Goal: Information Seeking & Learning: Learn about a topic

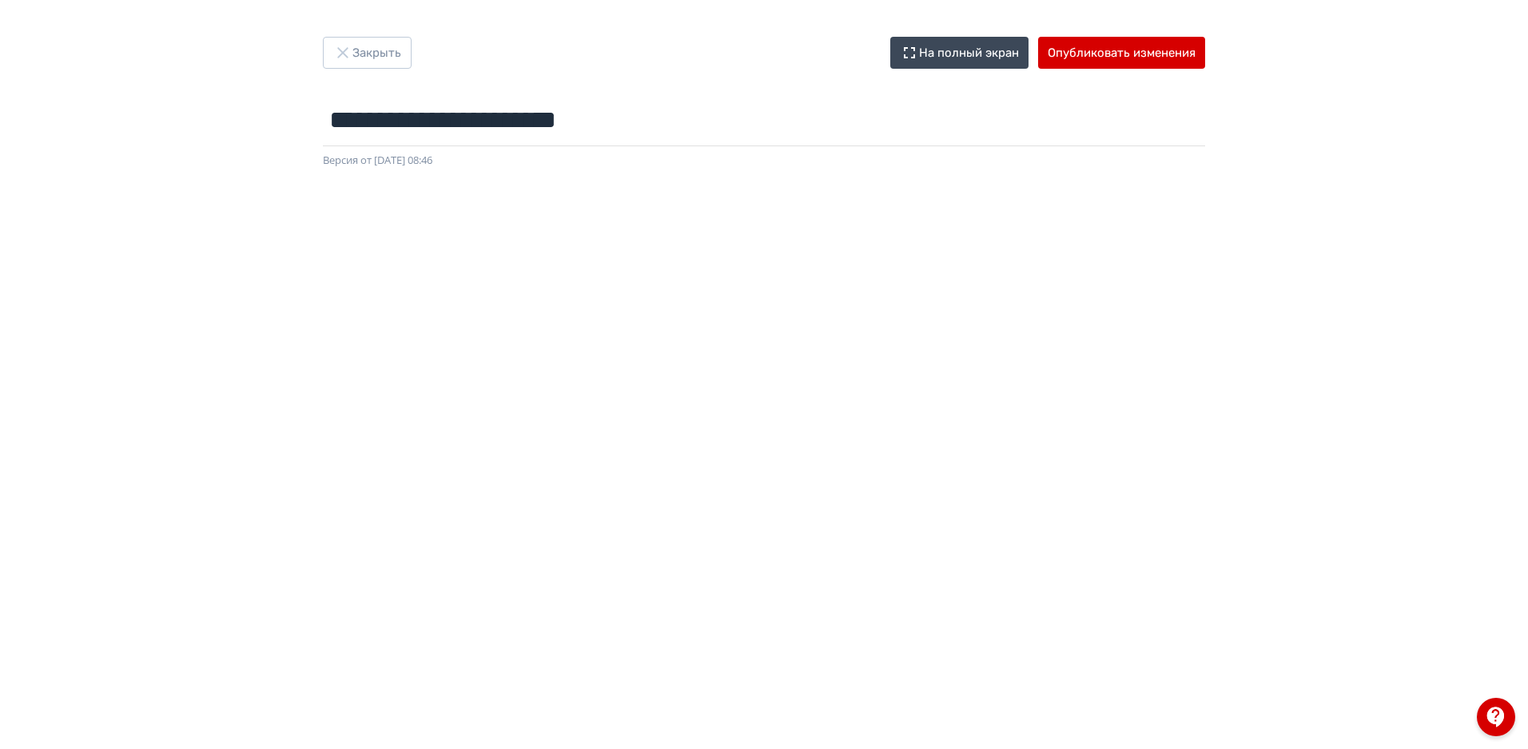
scroll to position [1, 0]
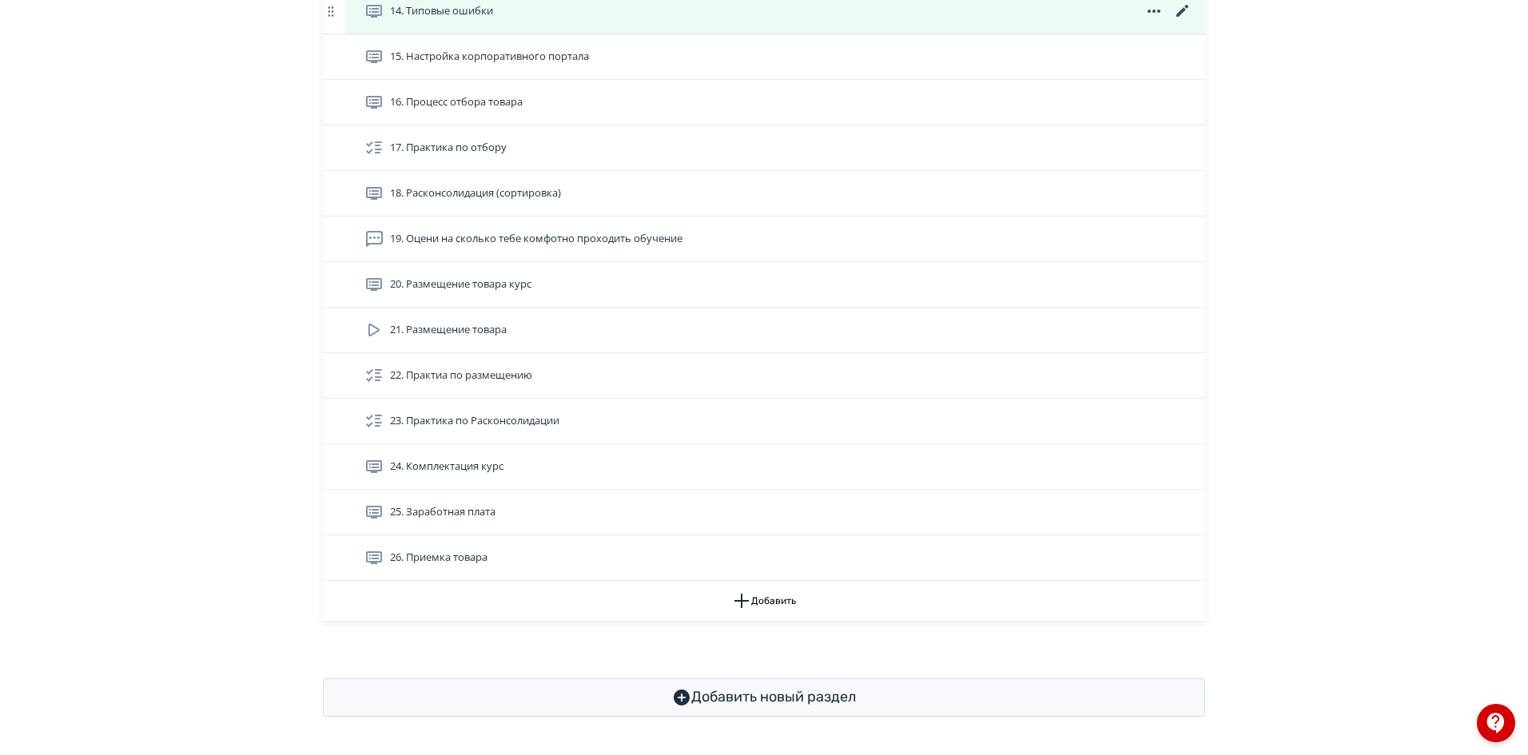
scroll to position [1156, 0]
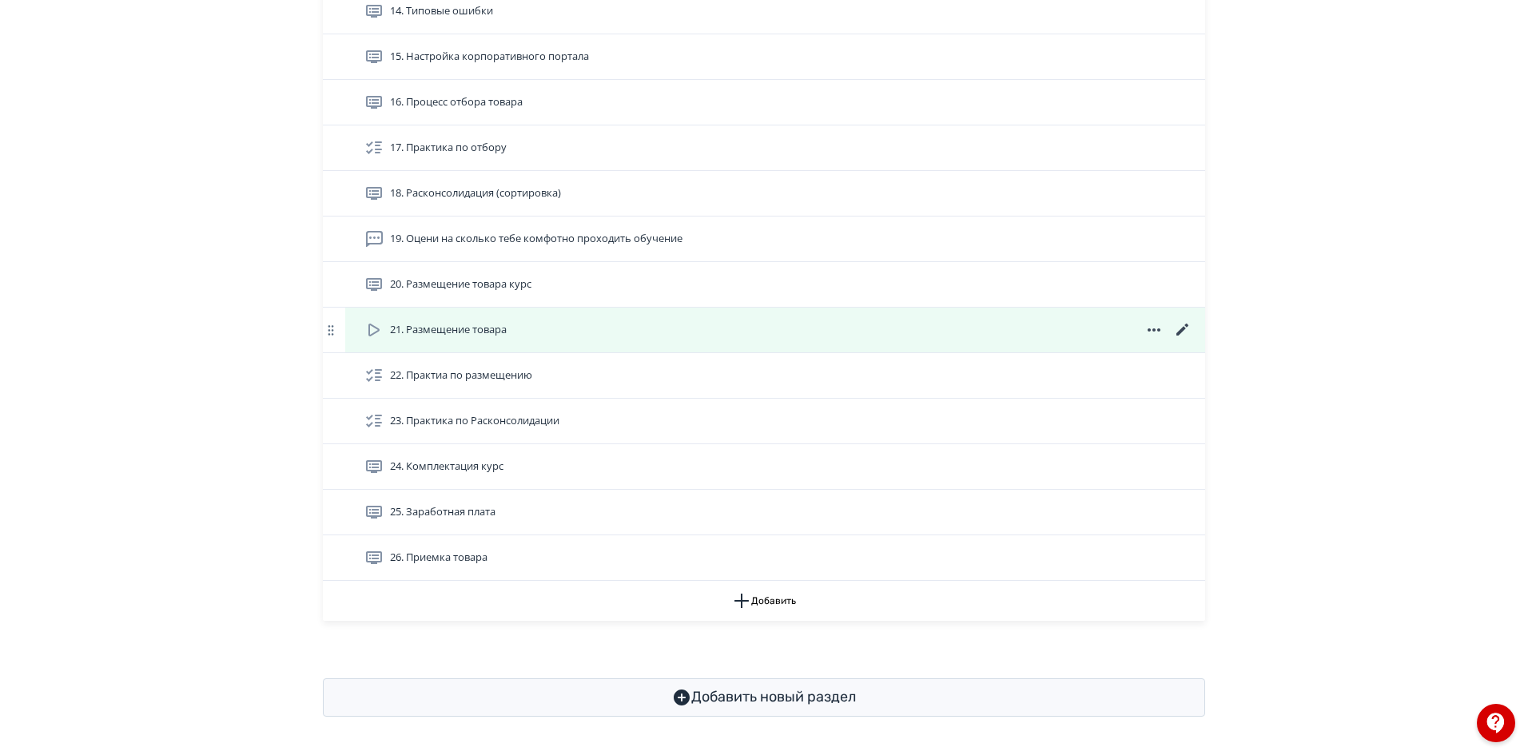
click at [442, 328] on span "21. Размещение товара" at bounding box center [448, 330] width 117 height 16
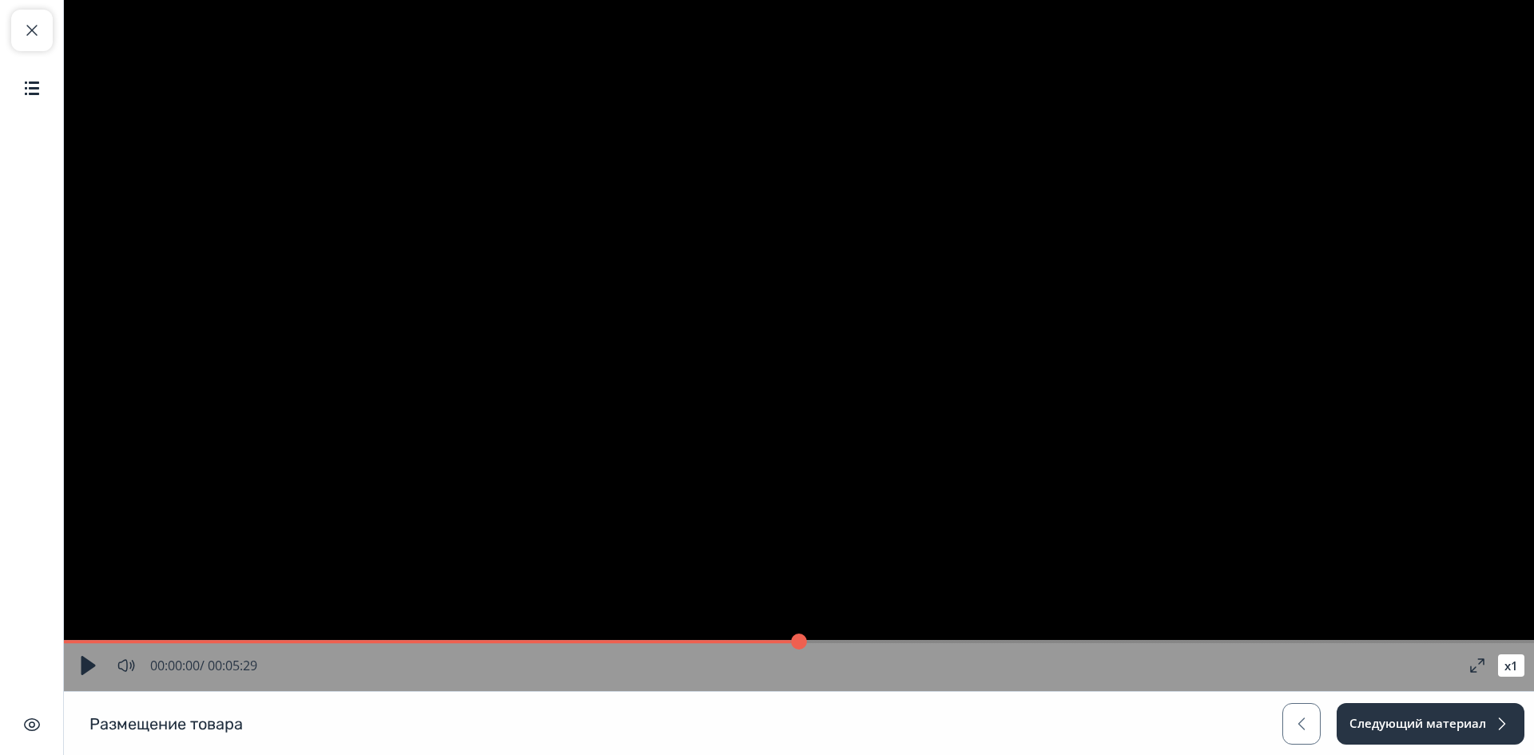
click at [91, 664] on button "button" at bounding box center [88, 665] width 29 height 29
click at [90, 666] on button "button" at bounding box center [88, 665] width 29 height 29
click at [41, 40] on button "Закрыть курс" at bounding box center [32, 31] width 42 height 42
type input "*"
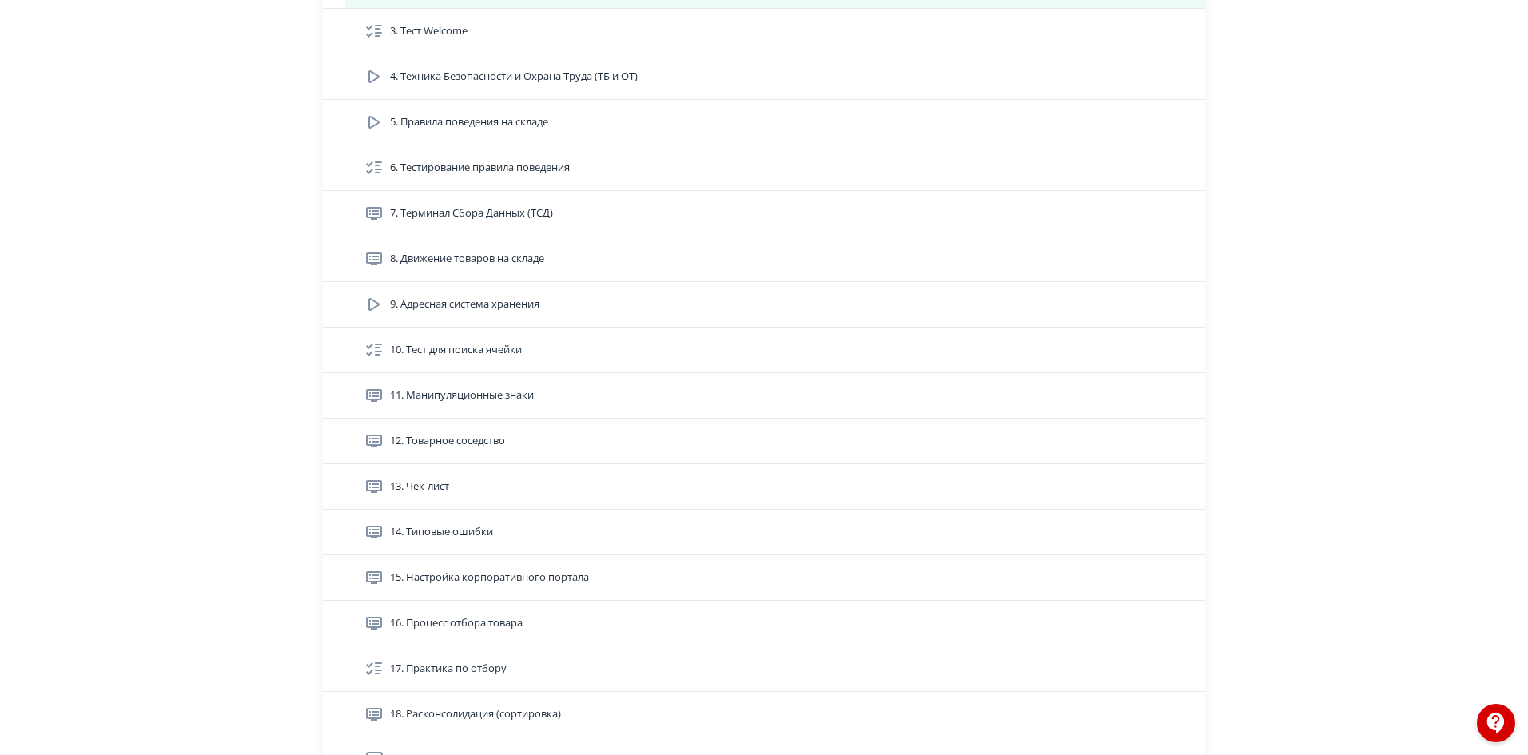
scroll to position [879, 0]
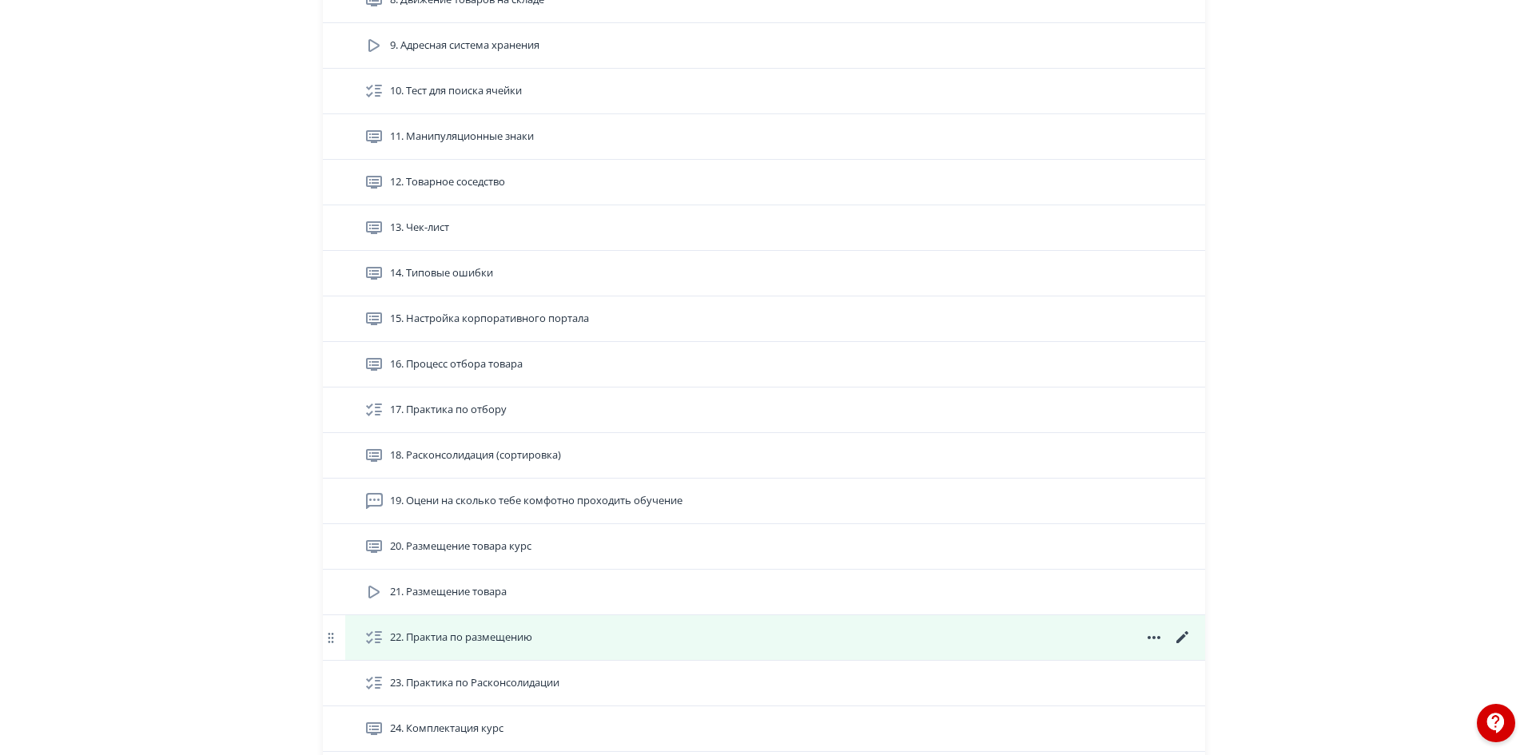
click at [488, 646] on span "22. Практиа по размещению" at bounding box center [461, 638] width 142 height 16
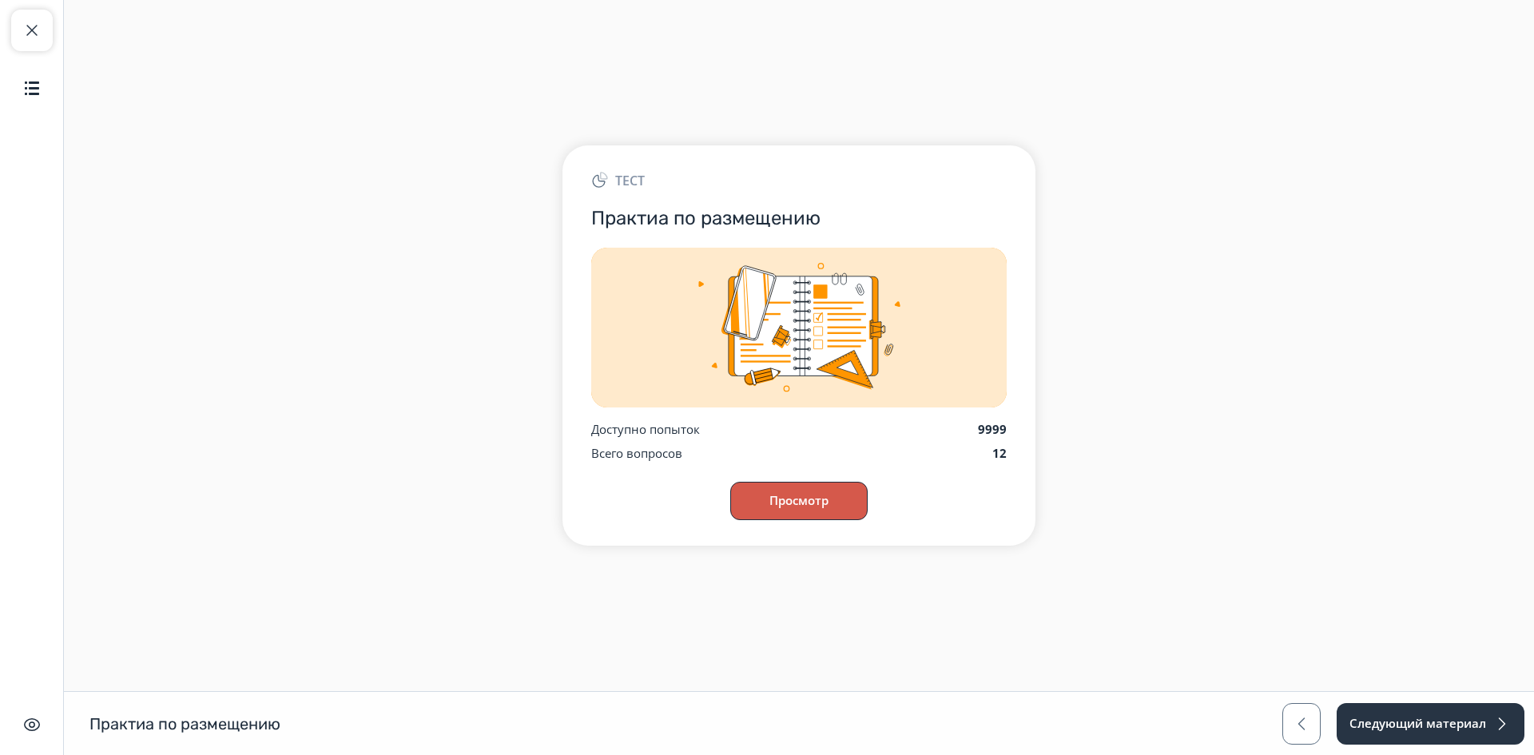
click at [810, 519] on button "Просмотр" at bounding box center [798, 501] width 137 height 38
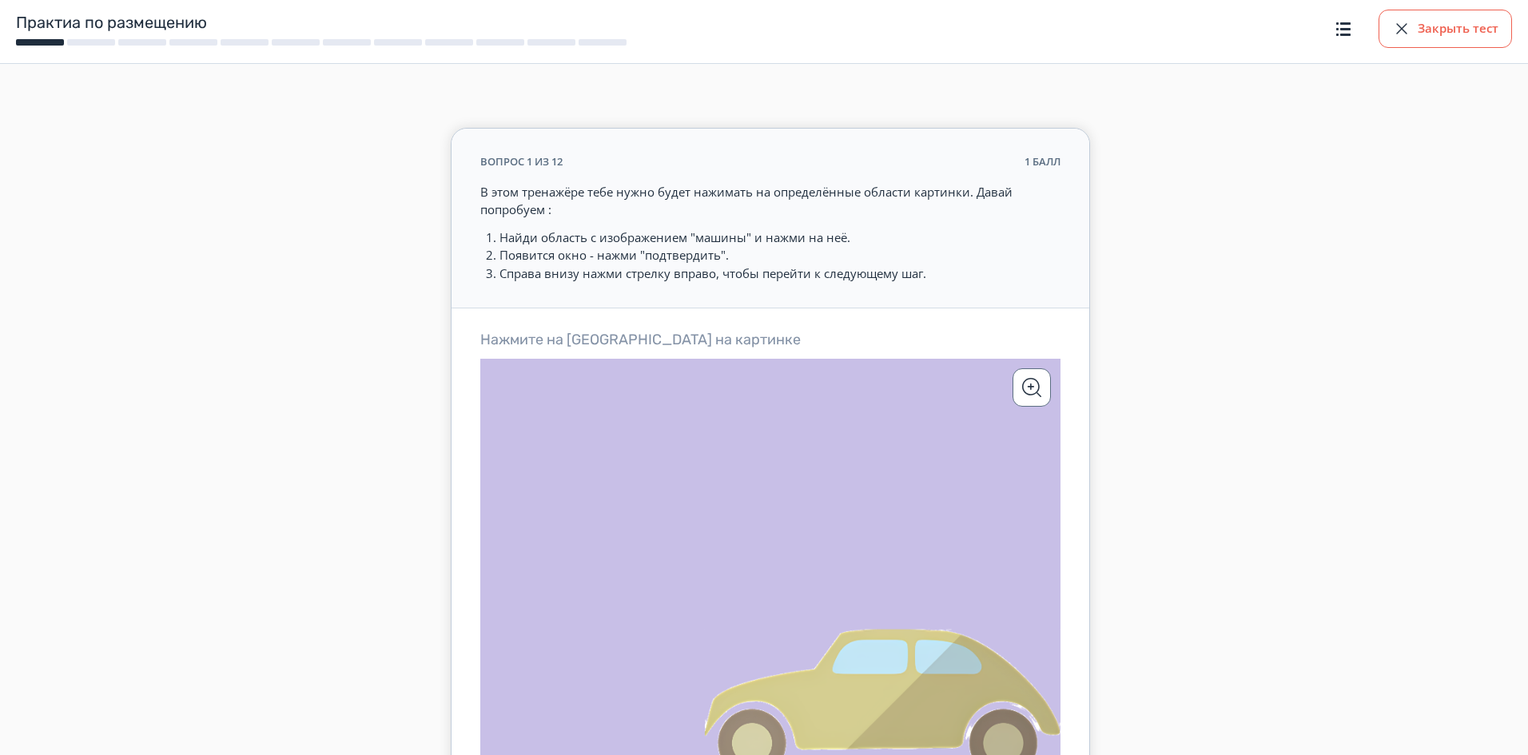
click at [1418, 28] on button "Закрыть тест" at bounding box center [1445, 29] width 133 height 38
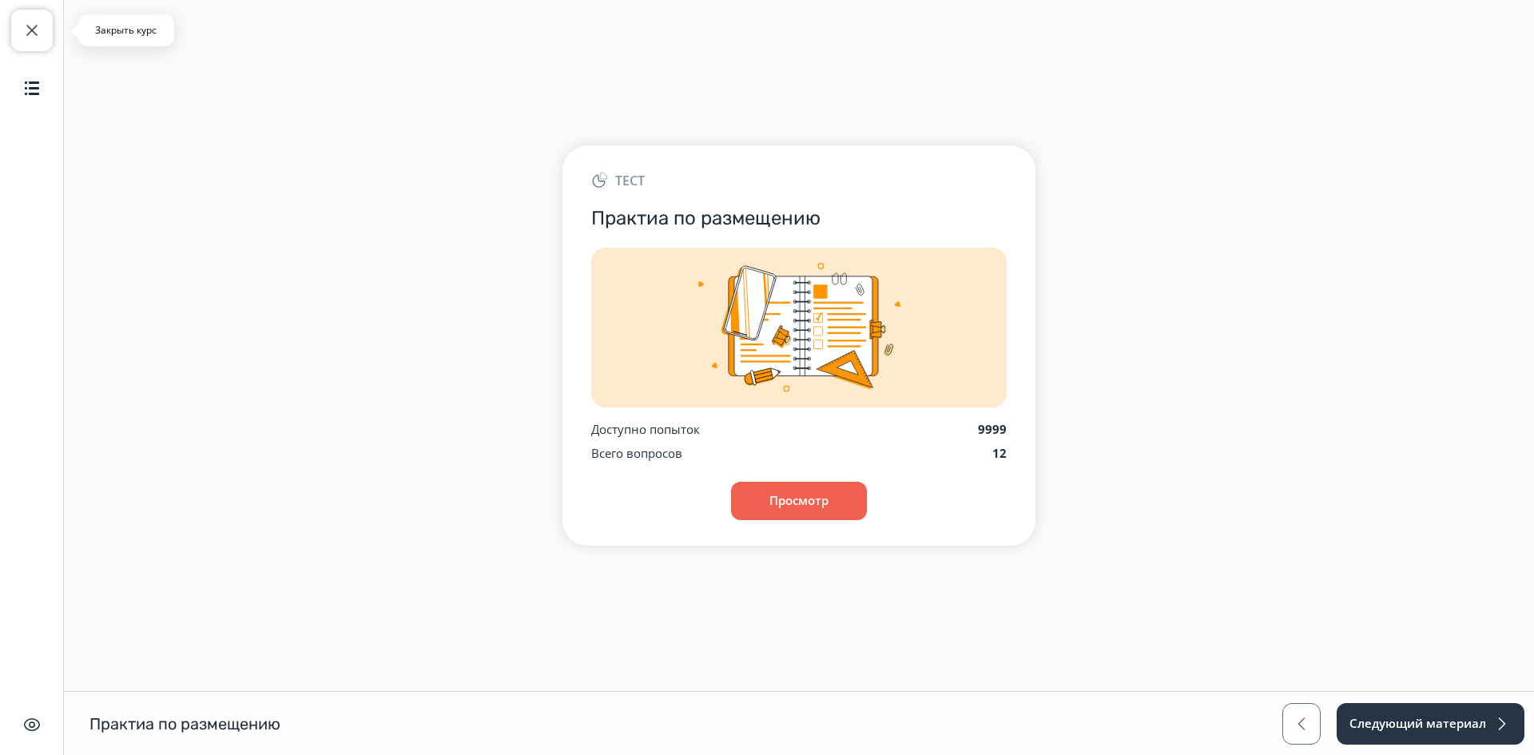
click at [34, 26] on span "button" at bounding box center [31, 30] width 19 height 19
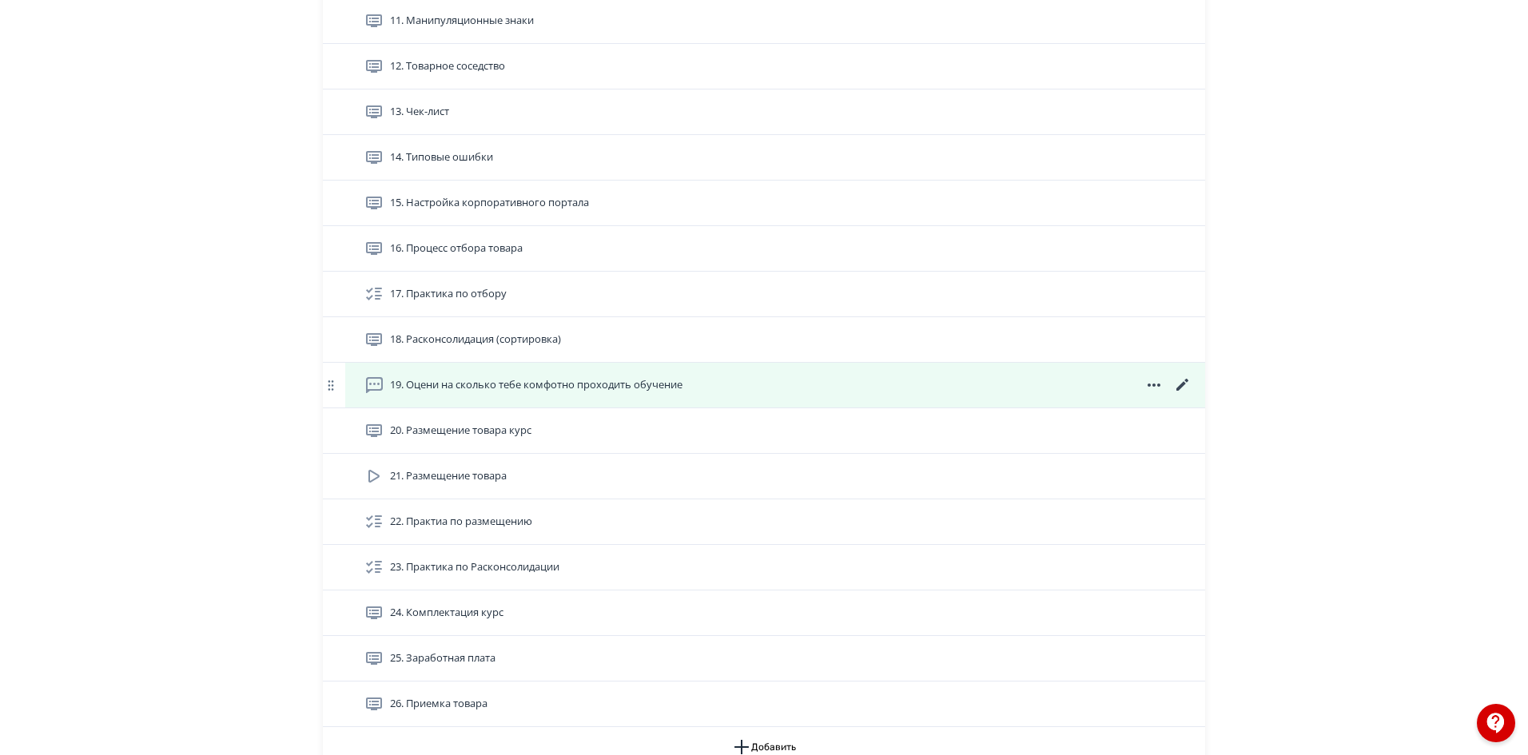
scroll to position [1156, 0]
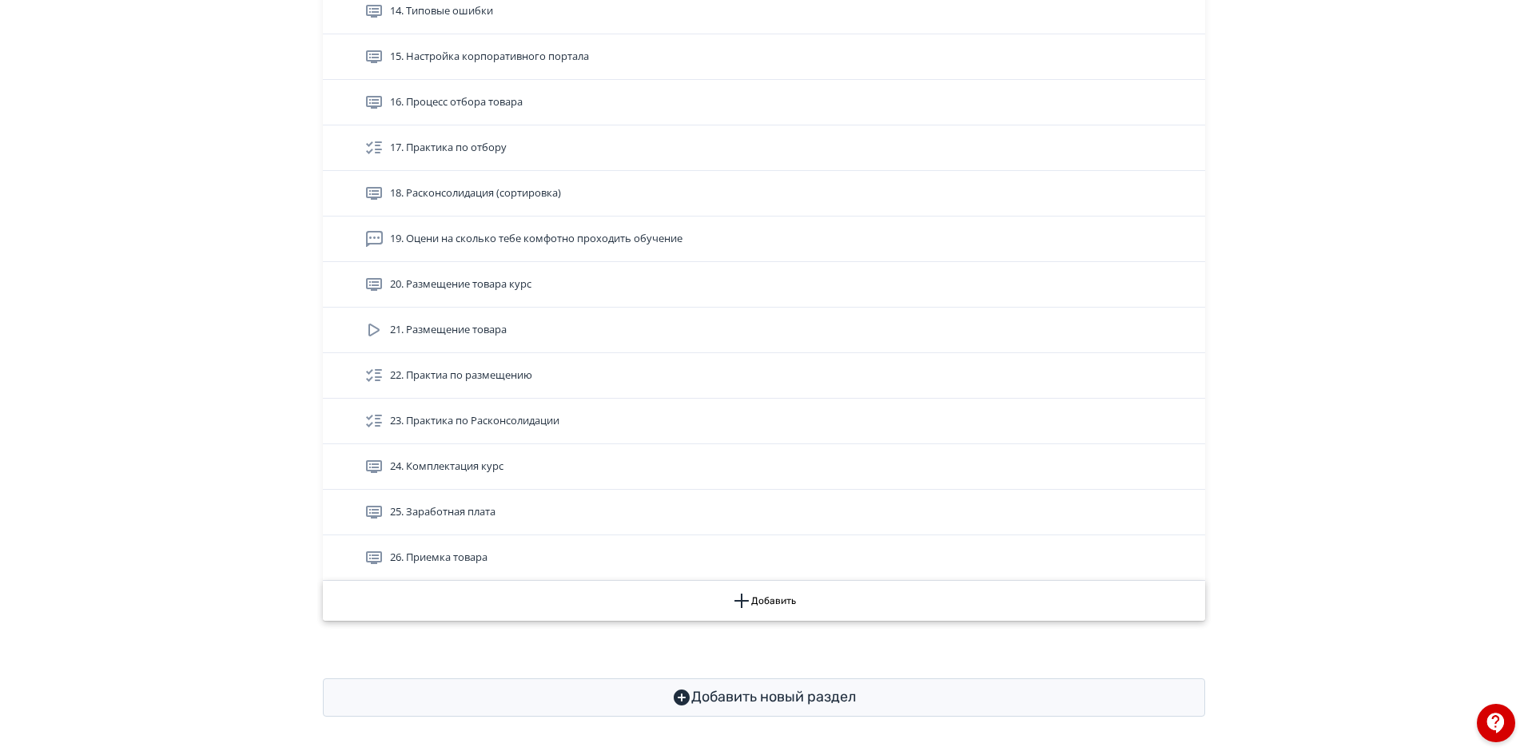
click at [776, 607] on button "Добавить" at bounding box center [764, 601] width 882 height 40
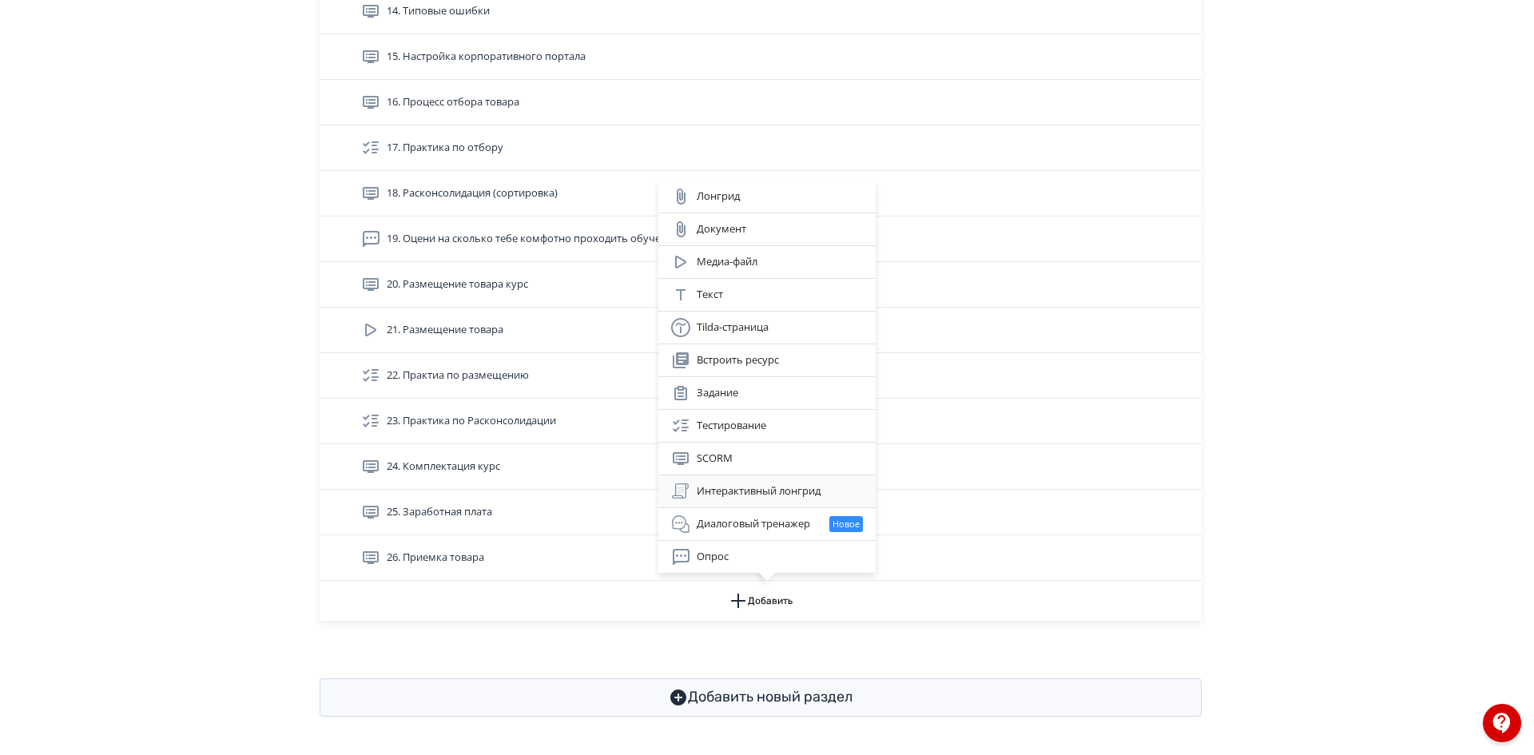
click at [794, 485] on div "Интерактивный лонгрид" at bounding box center [767, 491] width 192 height 19
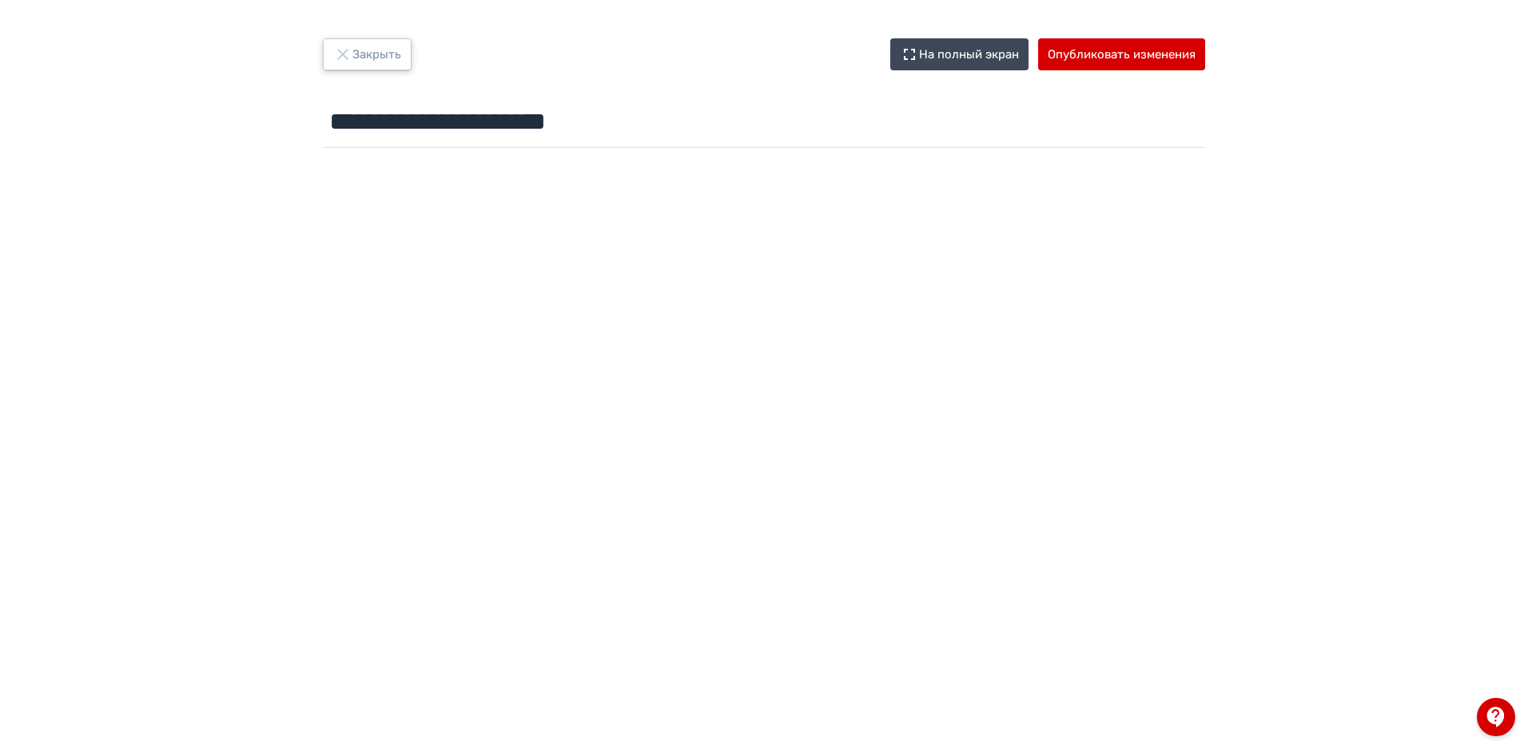
click at [365, 59] on button "Закрыть" at bounding box center [367, 54] width 89 height 32
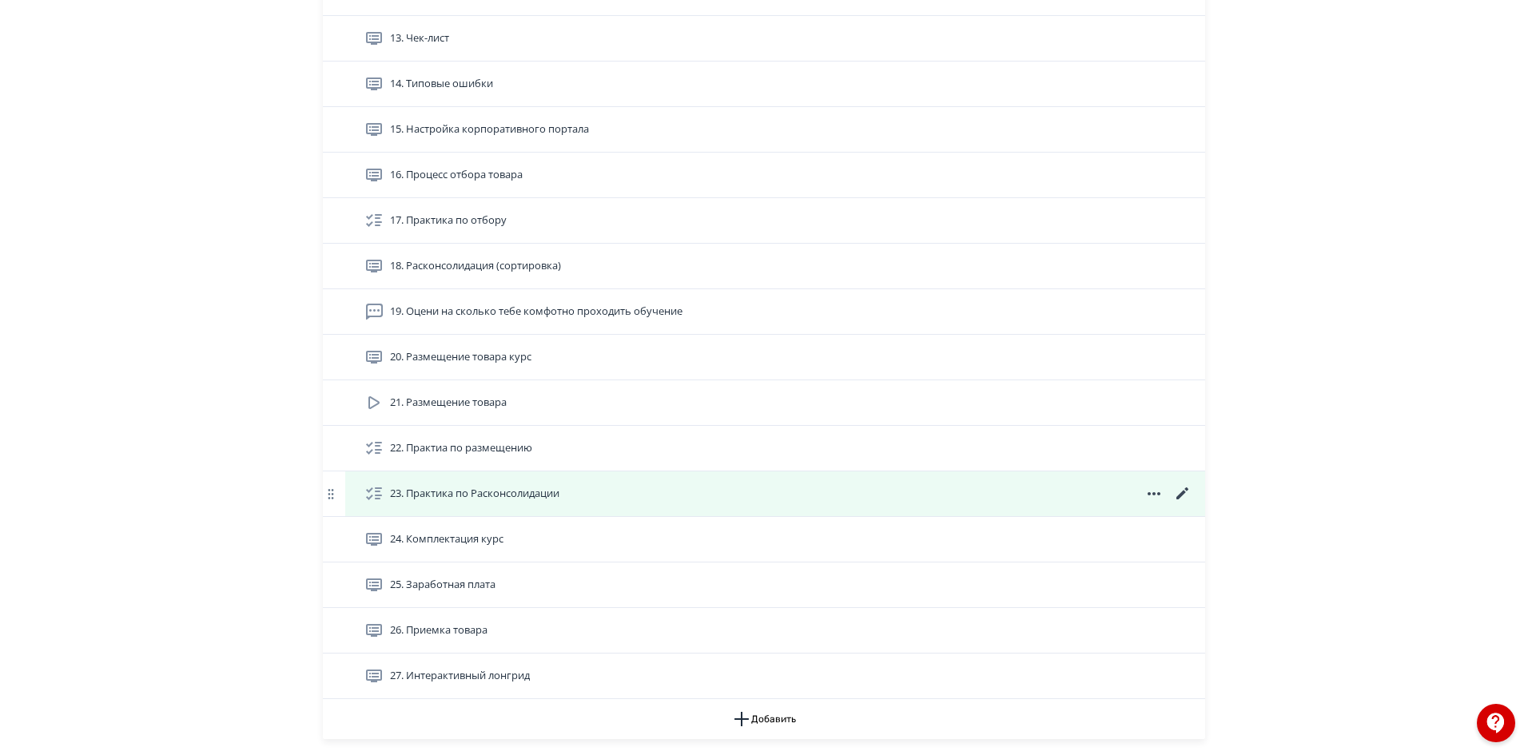
scroll to position [1042, 0]
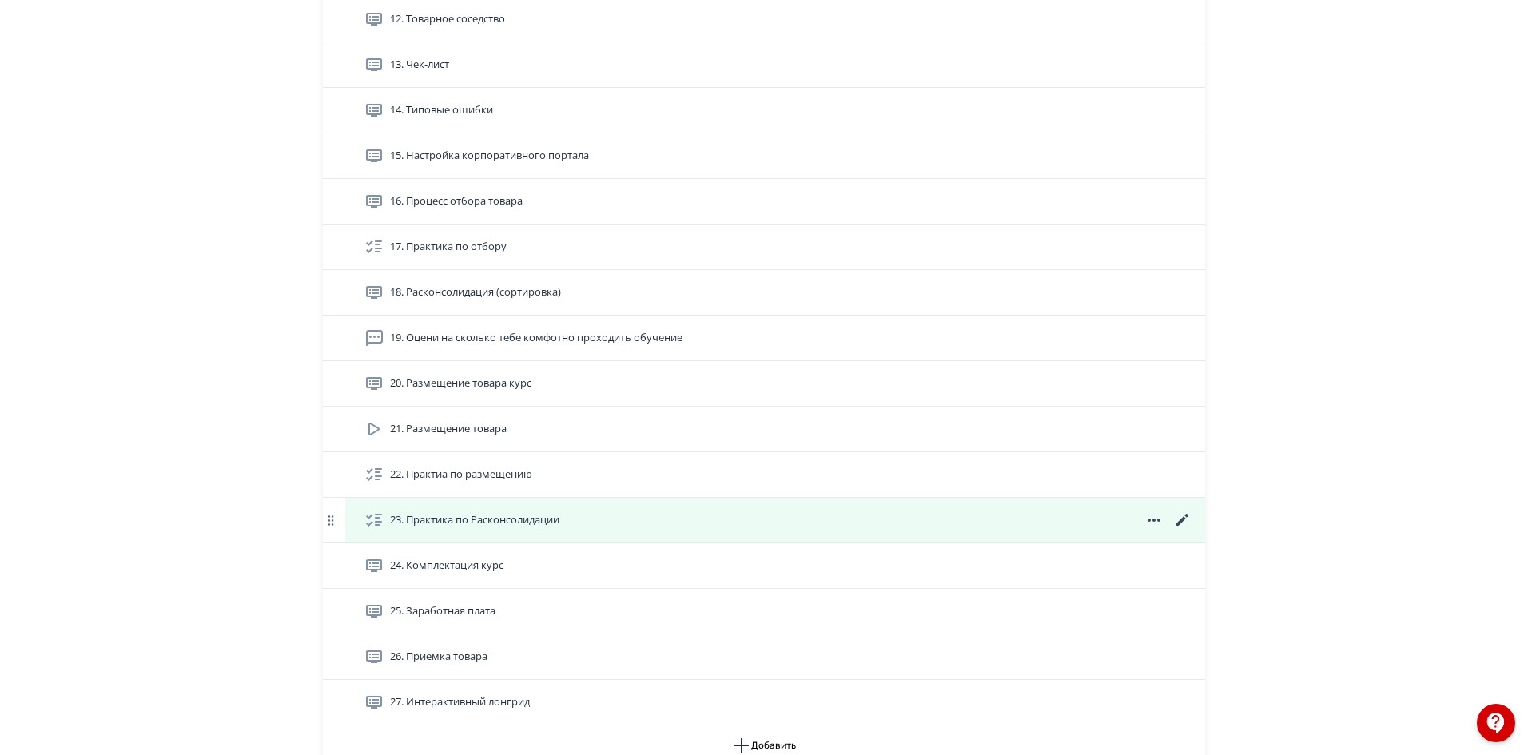
click at [496, 528] on span "23. Практика по Расконсолидации" at bounding box center [474, 520] width 169 height 16
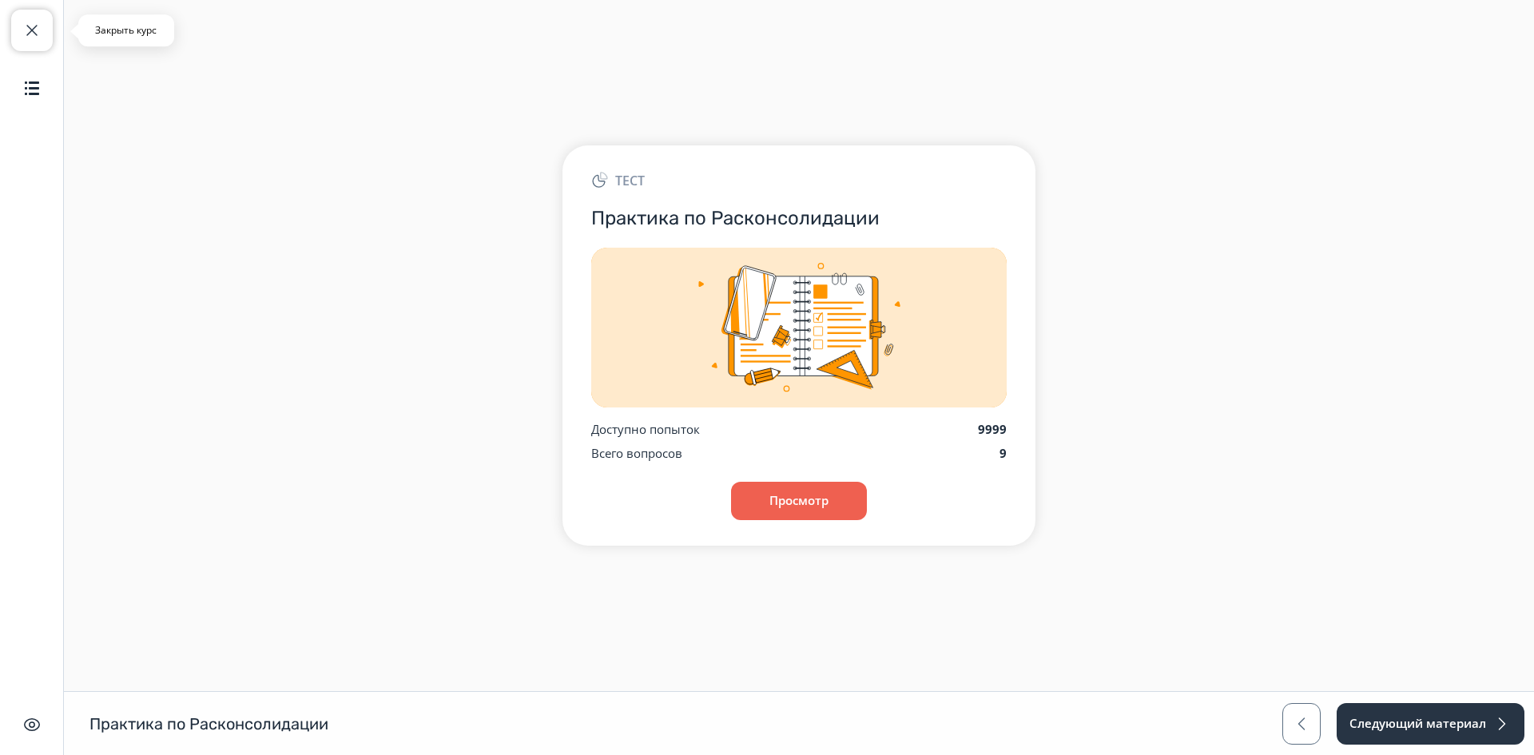
click at [42, 26] on button "Закрыть курс" at bounding box center [32, 31] width 42 height 42
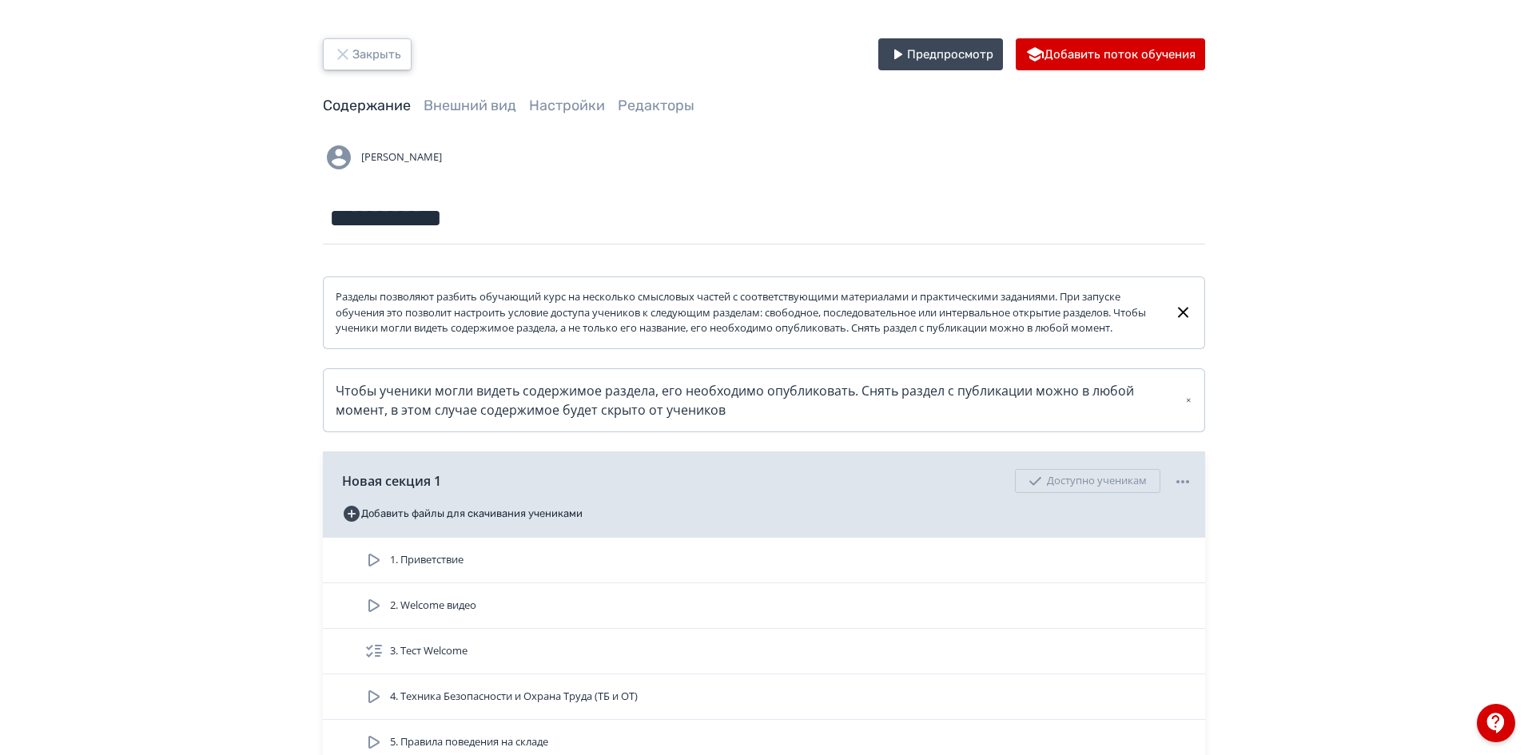
click at [353, 54] on button "Закрыть" at bounding box center [367, 54] width 89 height 32
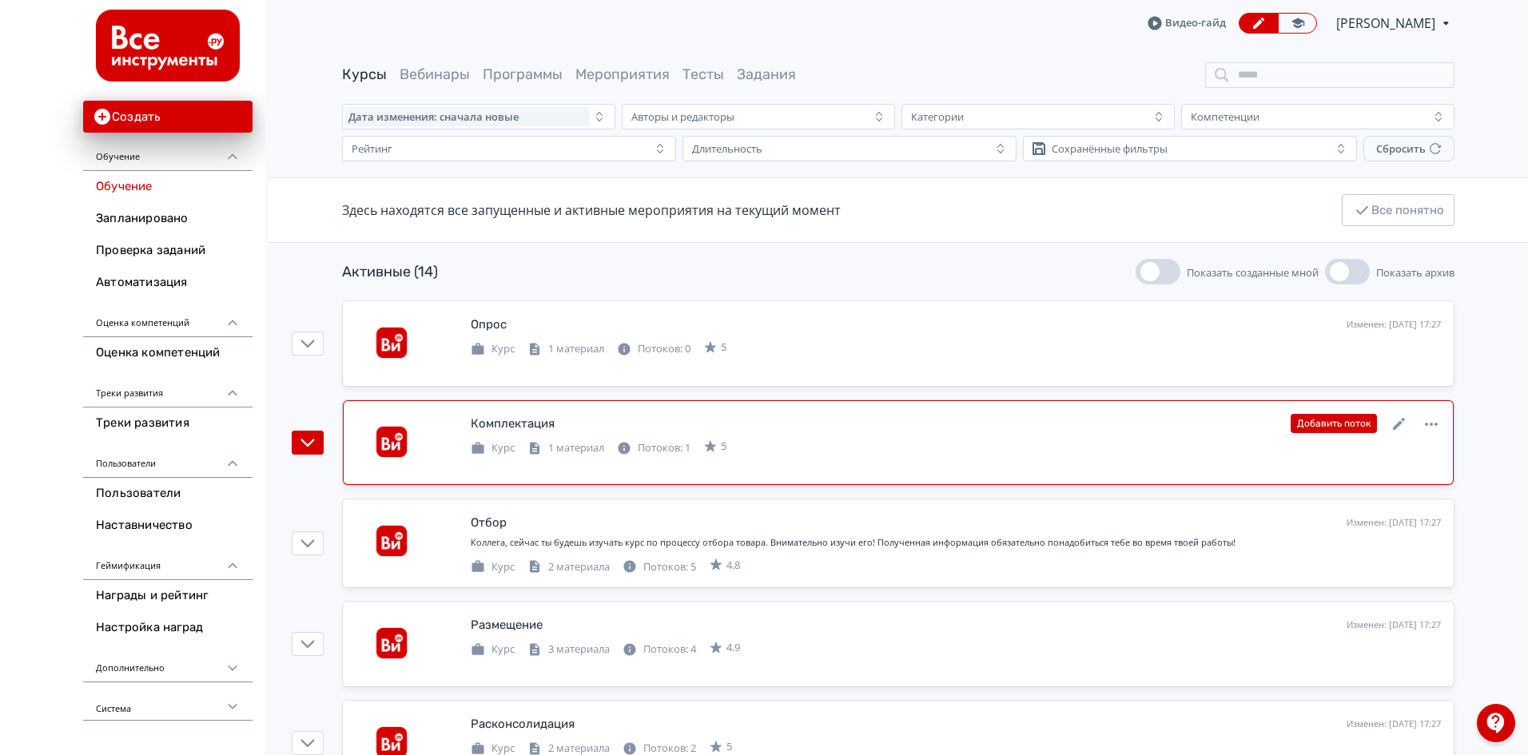
click at [553, 416] on div "Комплектация" at bounding box center [513, 424] width 84 height 18
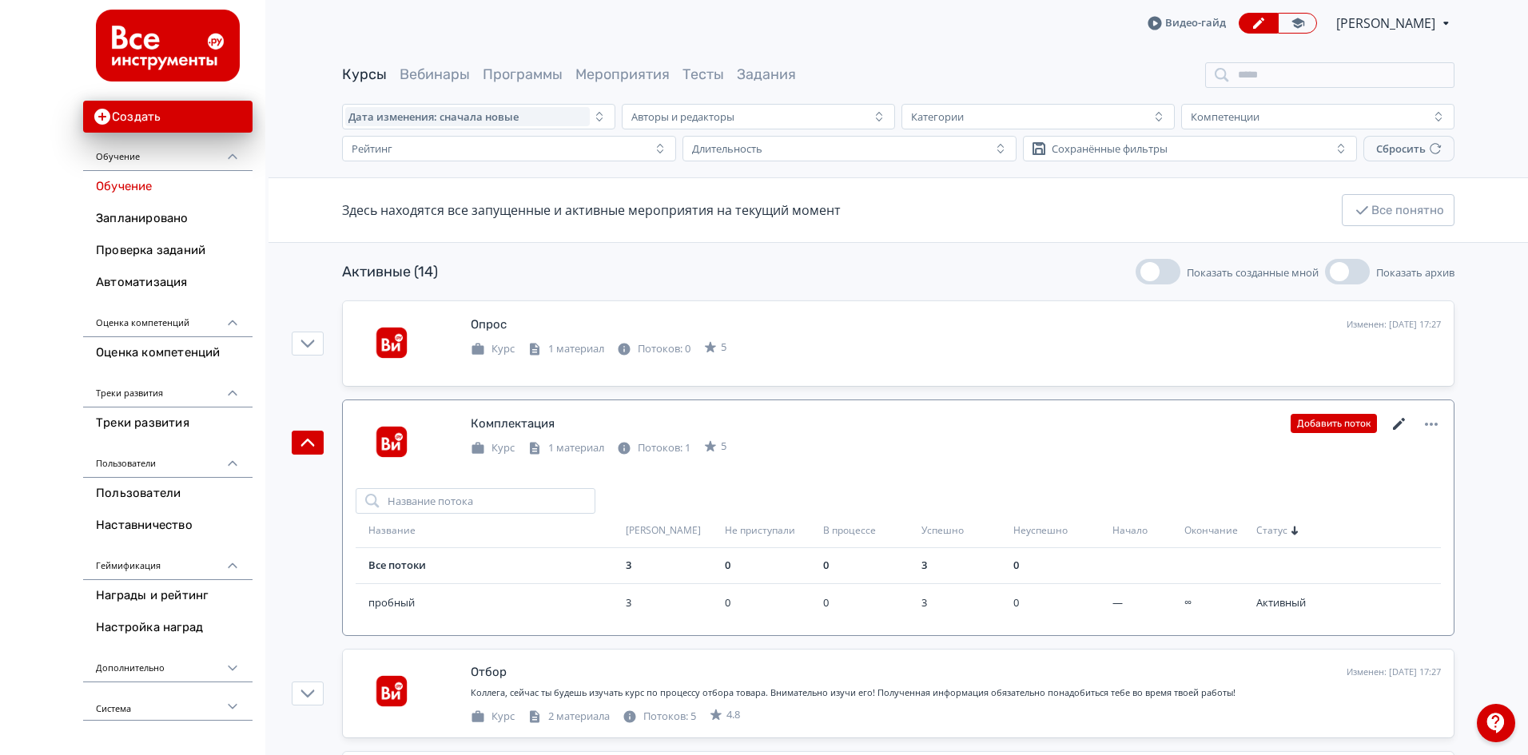
click at [1407, 419] on icon at bounding box center [1399, 424] width 19 height 19
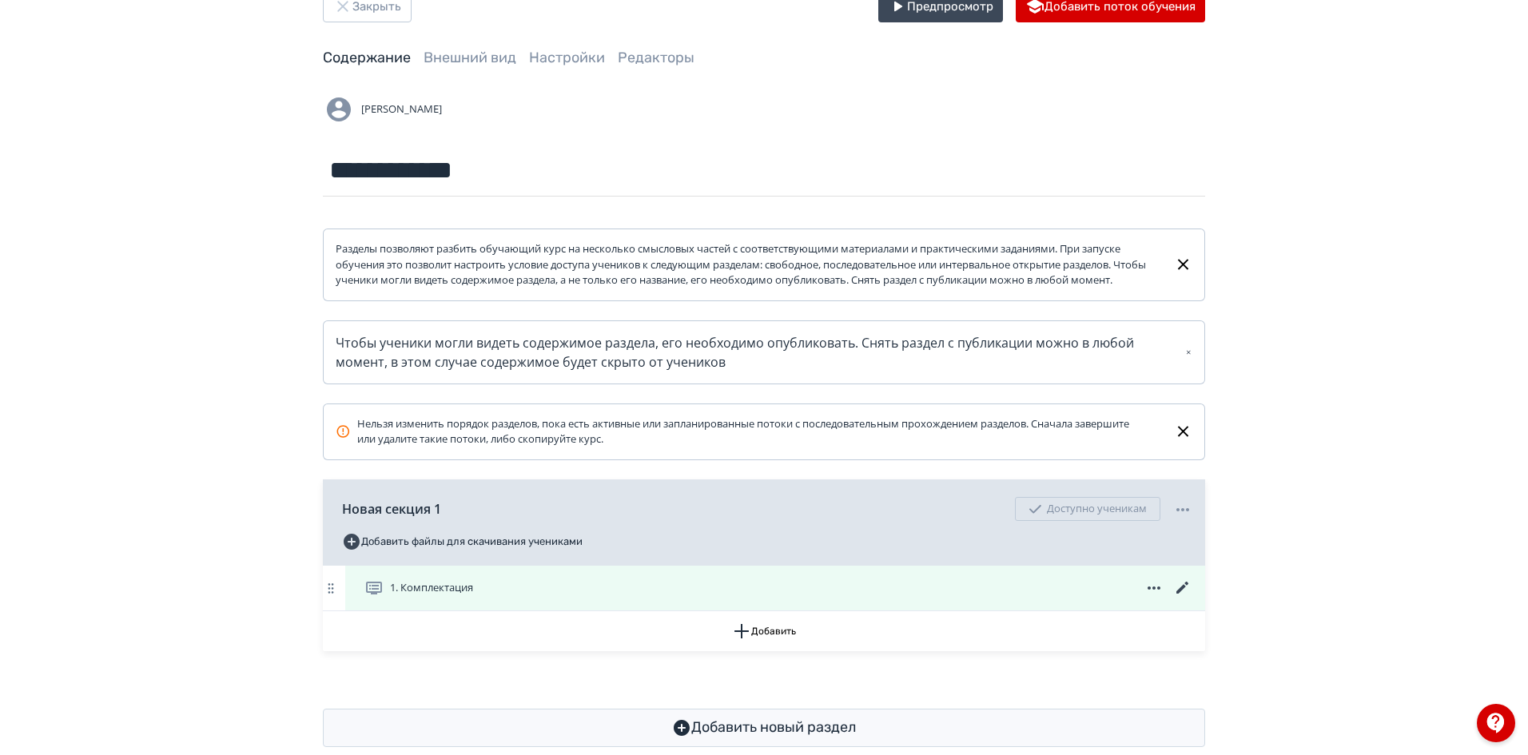
scroll to position [94, 0]
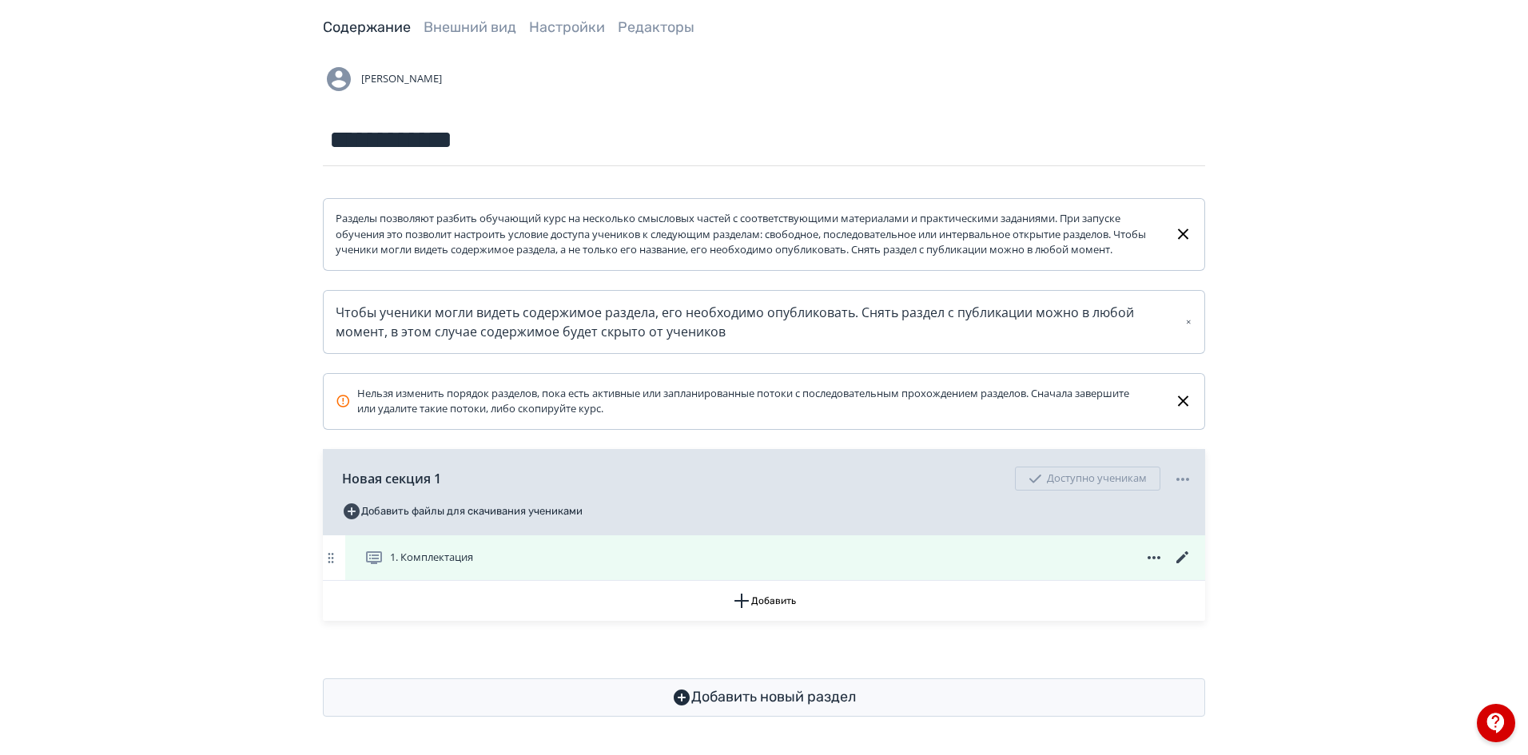
click at [409, 552] on span "1. Комплектация" at bounding box center [431, 558] width 83 height 16
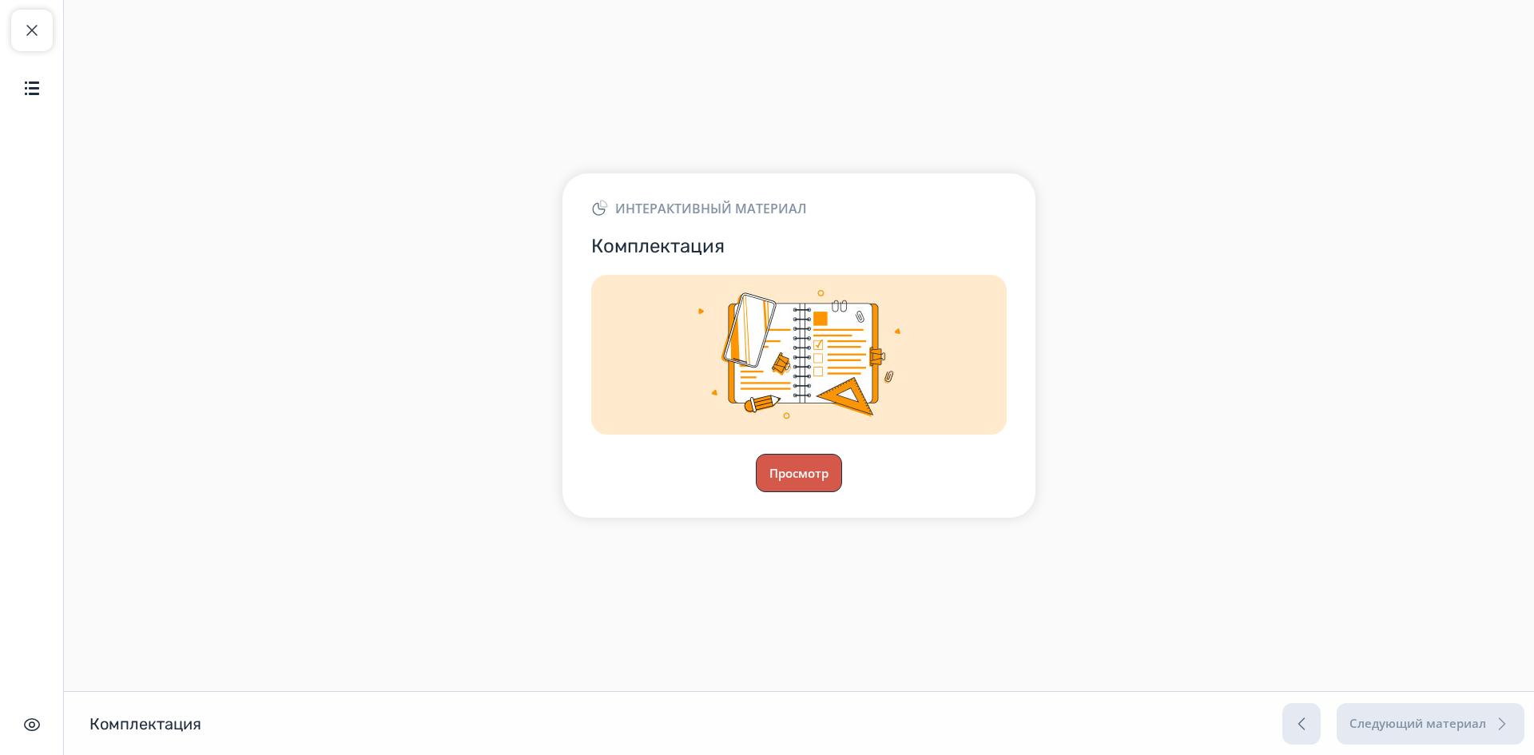
click at [797, 474] on button "Просмотр" at bounding box center [799, 473] width 86 height 38
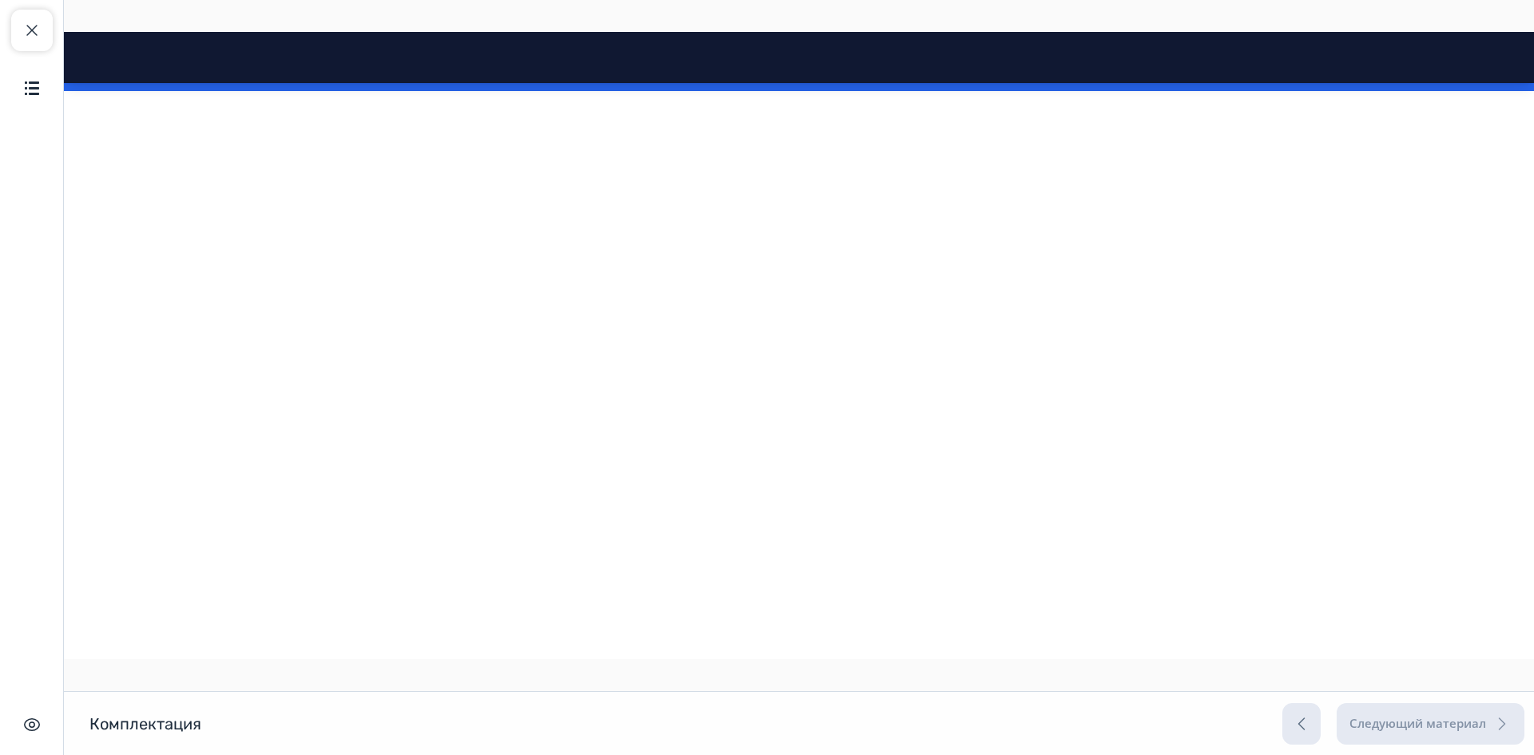
scroll to position [9197, 0]
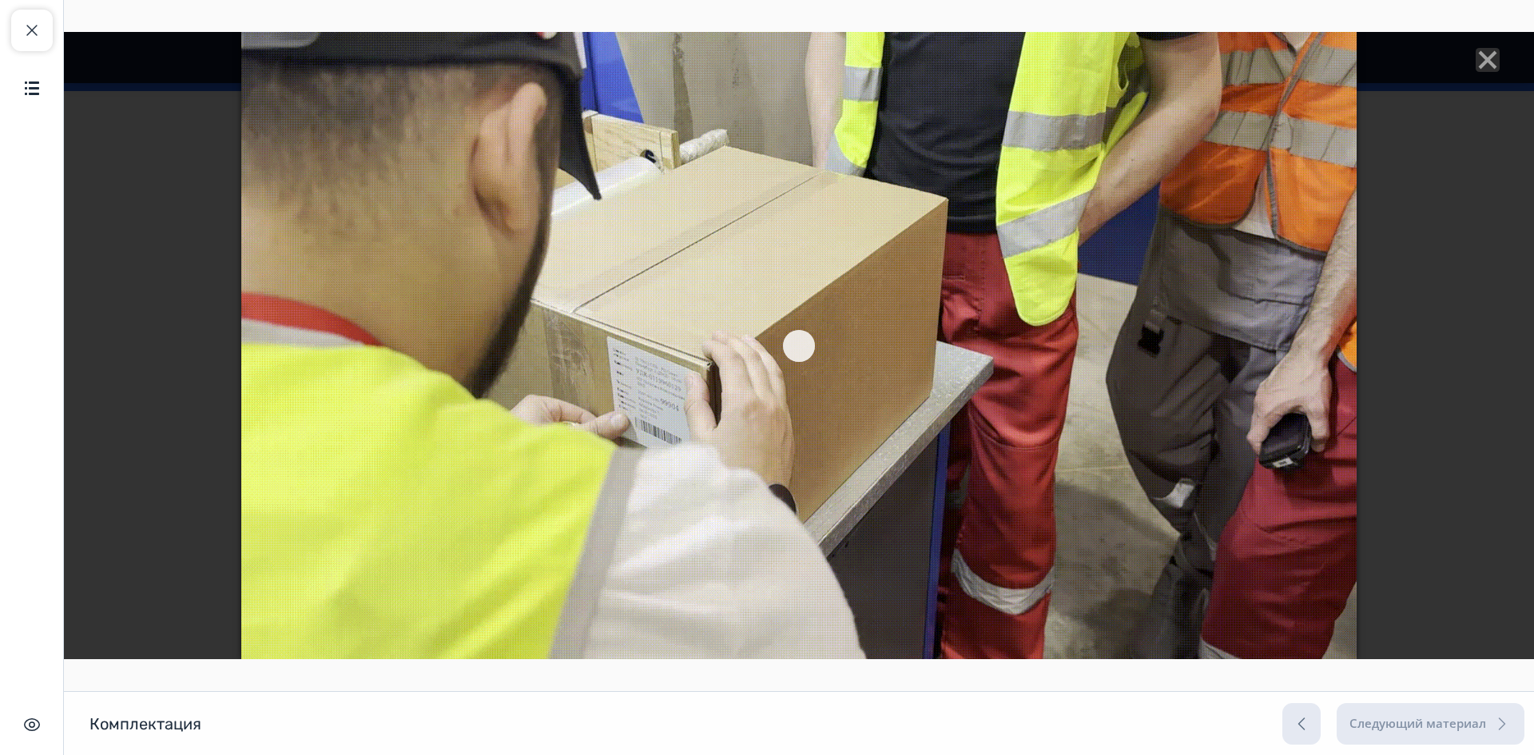
click at [1480, 58] on line "Close" at bounding box center [1488, 60] width 16 height 16
